Goal: Task Accomplishment & Management: Use online tool/utility

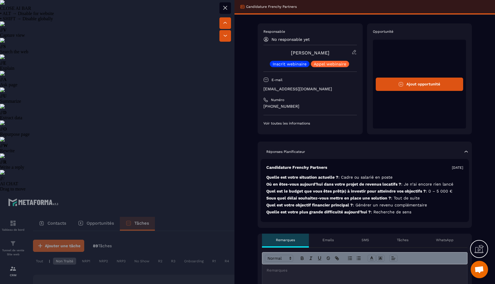
select select "******"
click at [93, 85] on div at bounding box center [247, 142] width 495 height 284
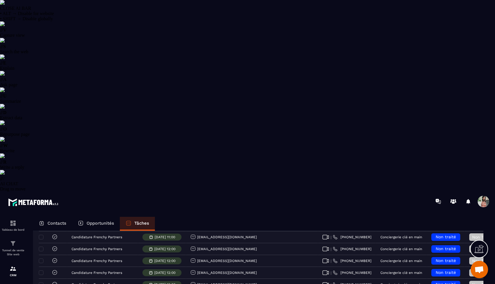
scroll to position [155, 0]
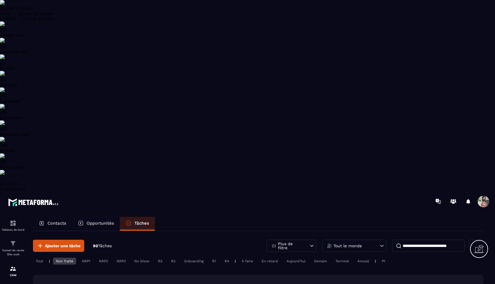
select select "******"
